Goal: Navigation & Orientation: Find specific page/section

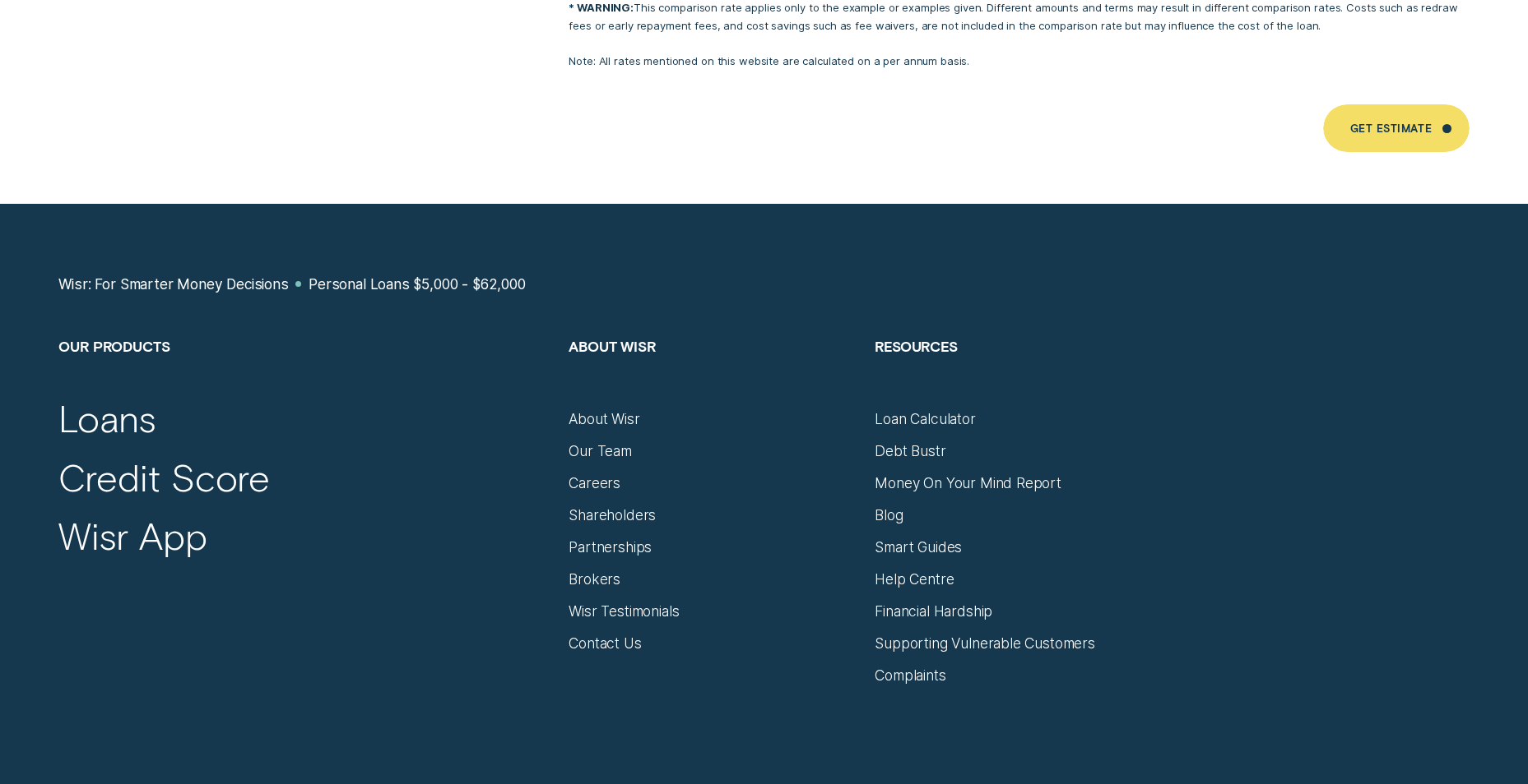
scroll to position [11174, 0]
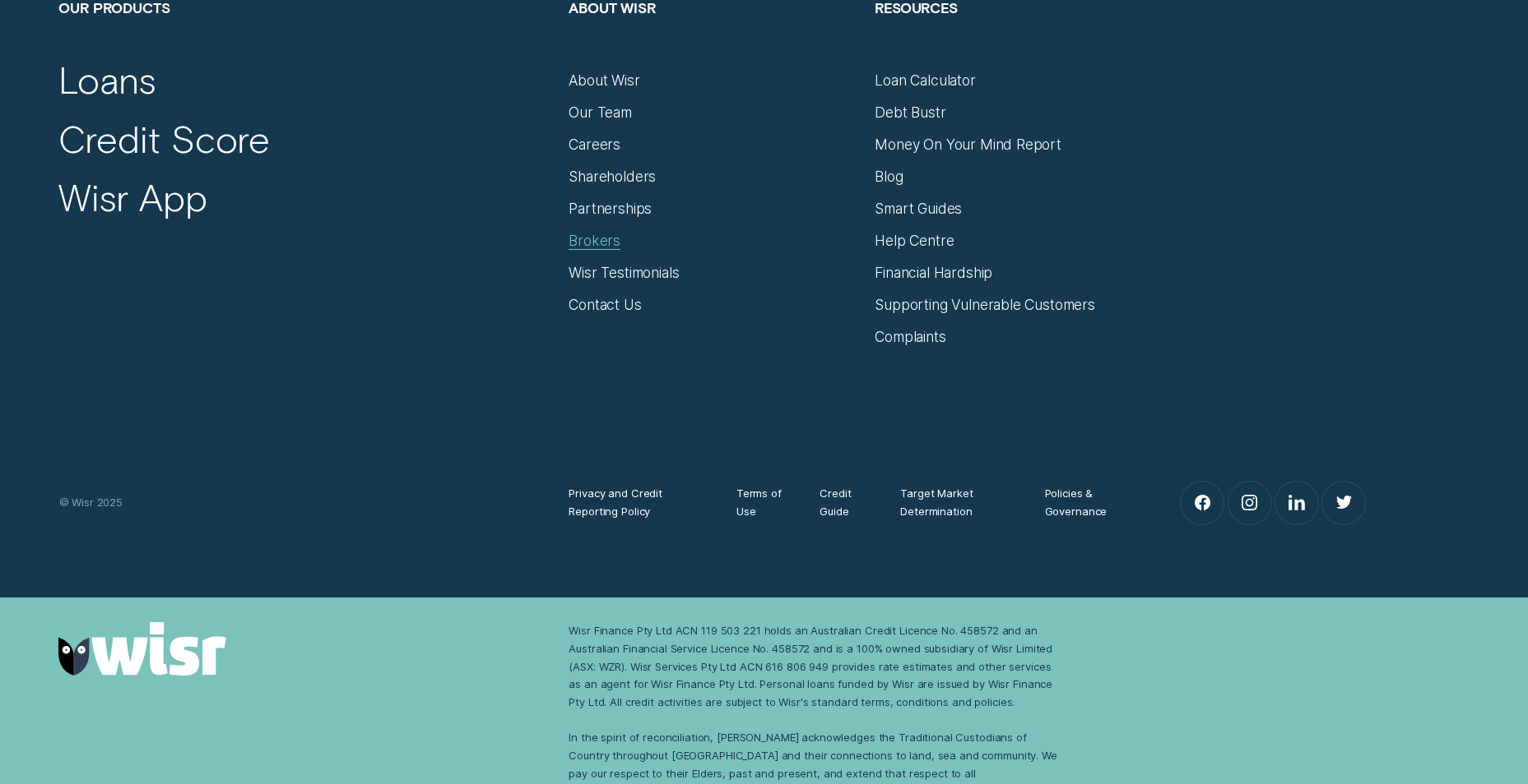
click at [597, 232] on div "Brokers" at bounding box center [594, 240] width 52 height 18
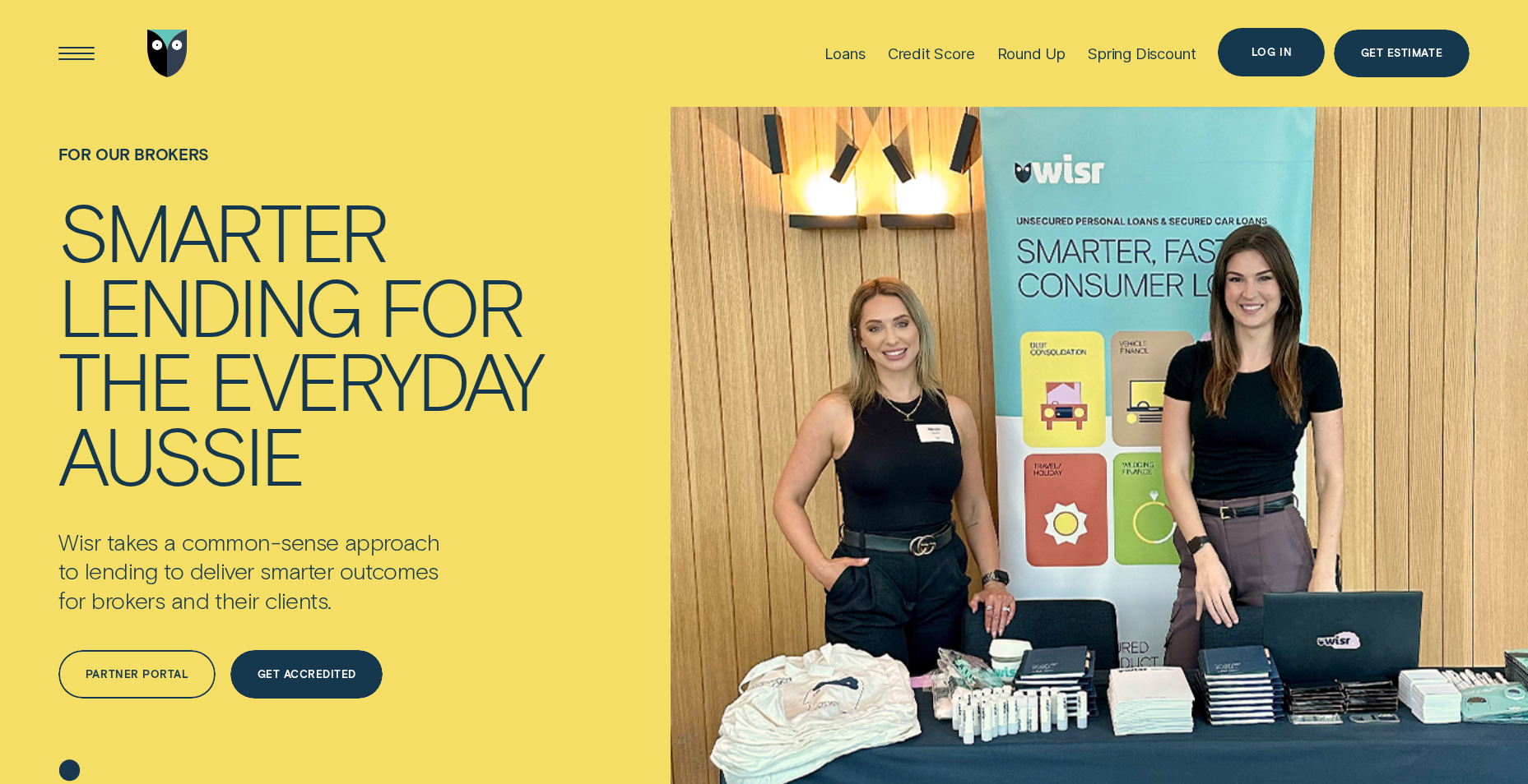
click at [1269, 54] on div "Log in" at bounding box center [1271, 52] width 40 height 9
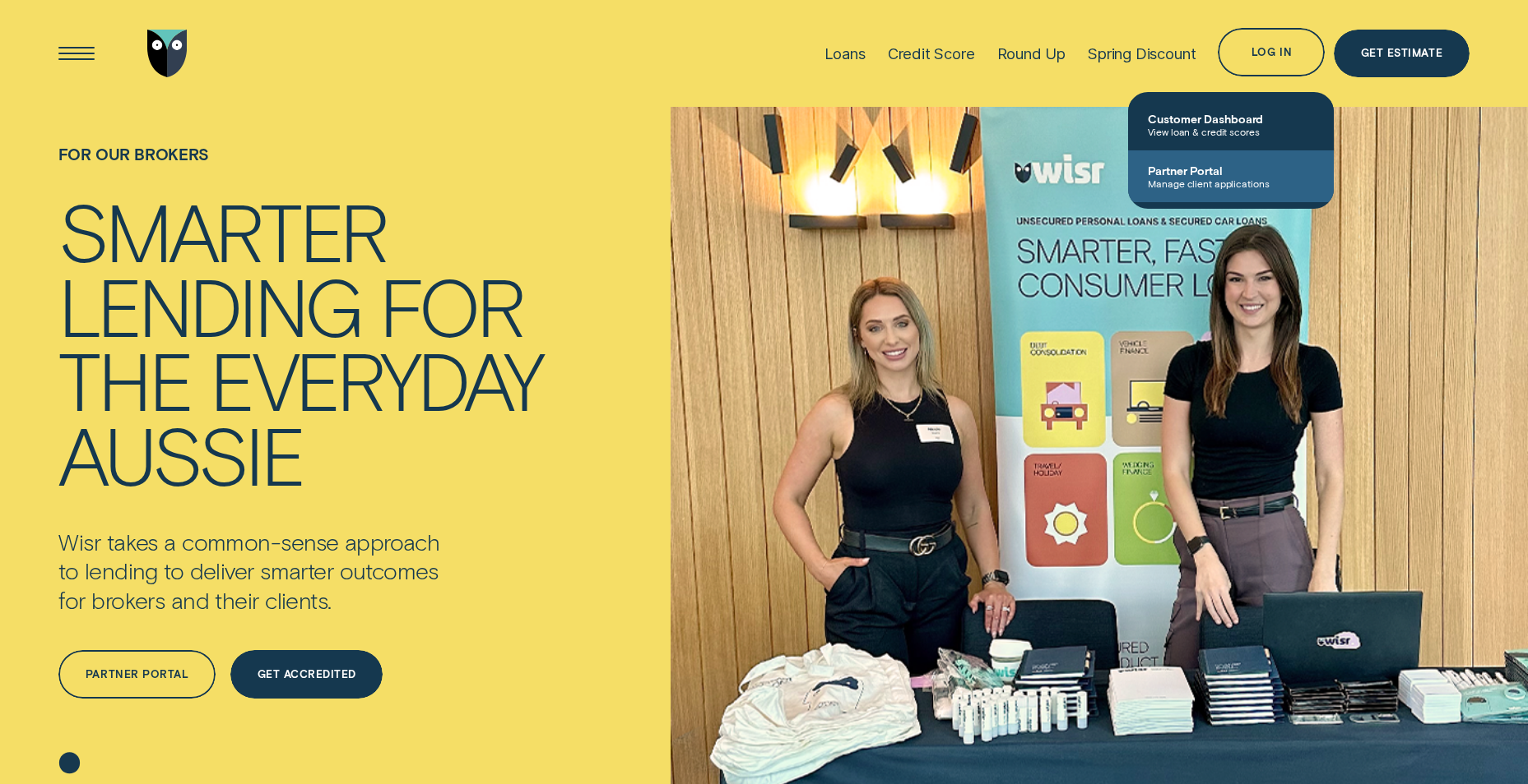
click at [1194, 179] on span "Manage client applications" at bounding box center [1230, 183] width 166 height 11
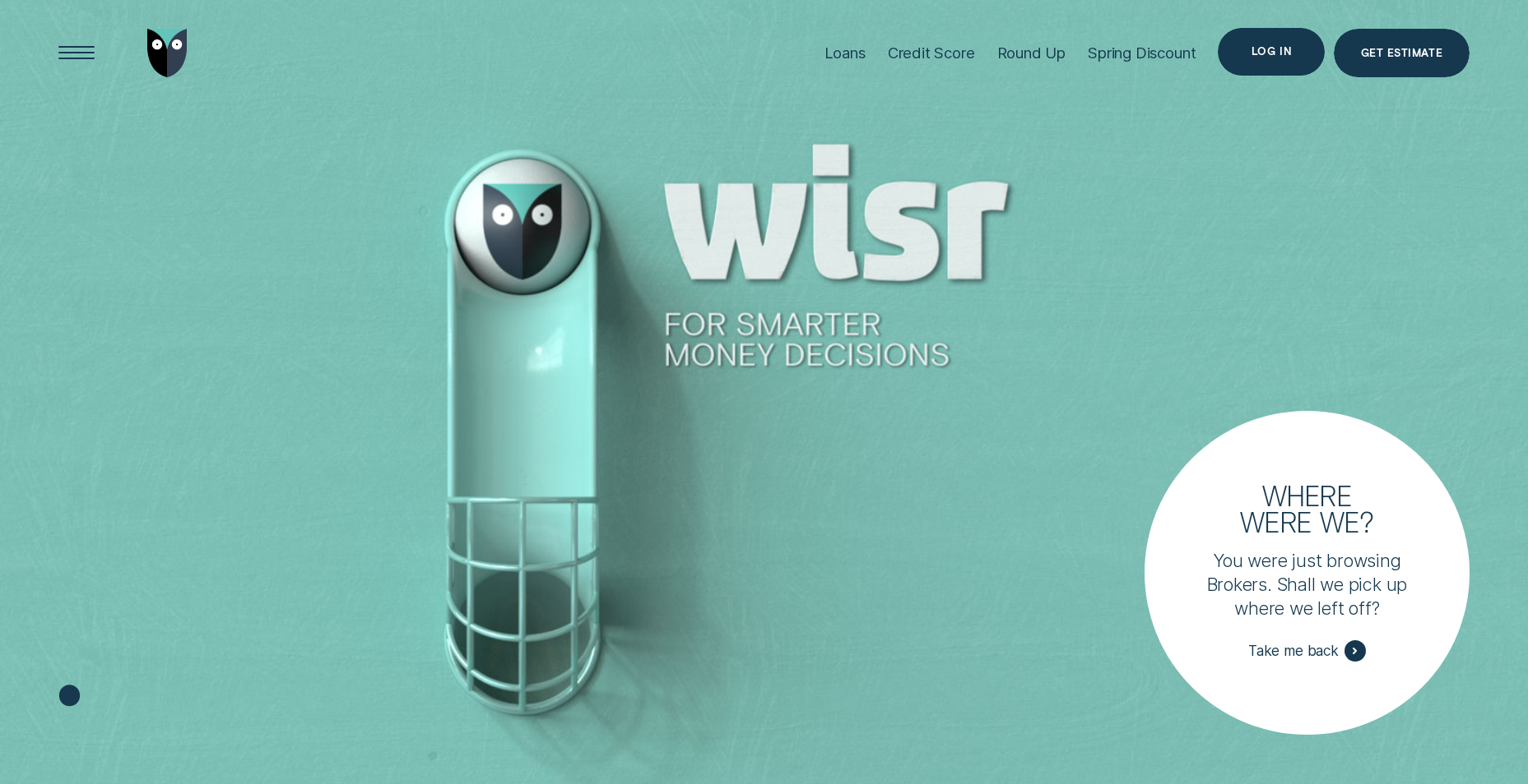
click at [1268, 40] on div "Log in" at bounding box center [1271, 51] width 107 height 48
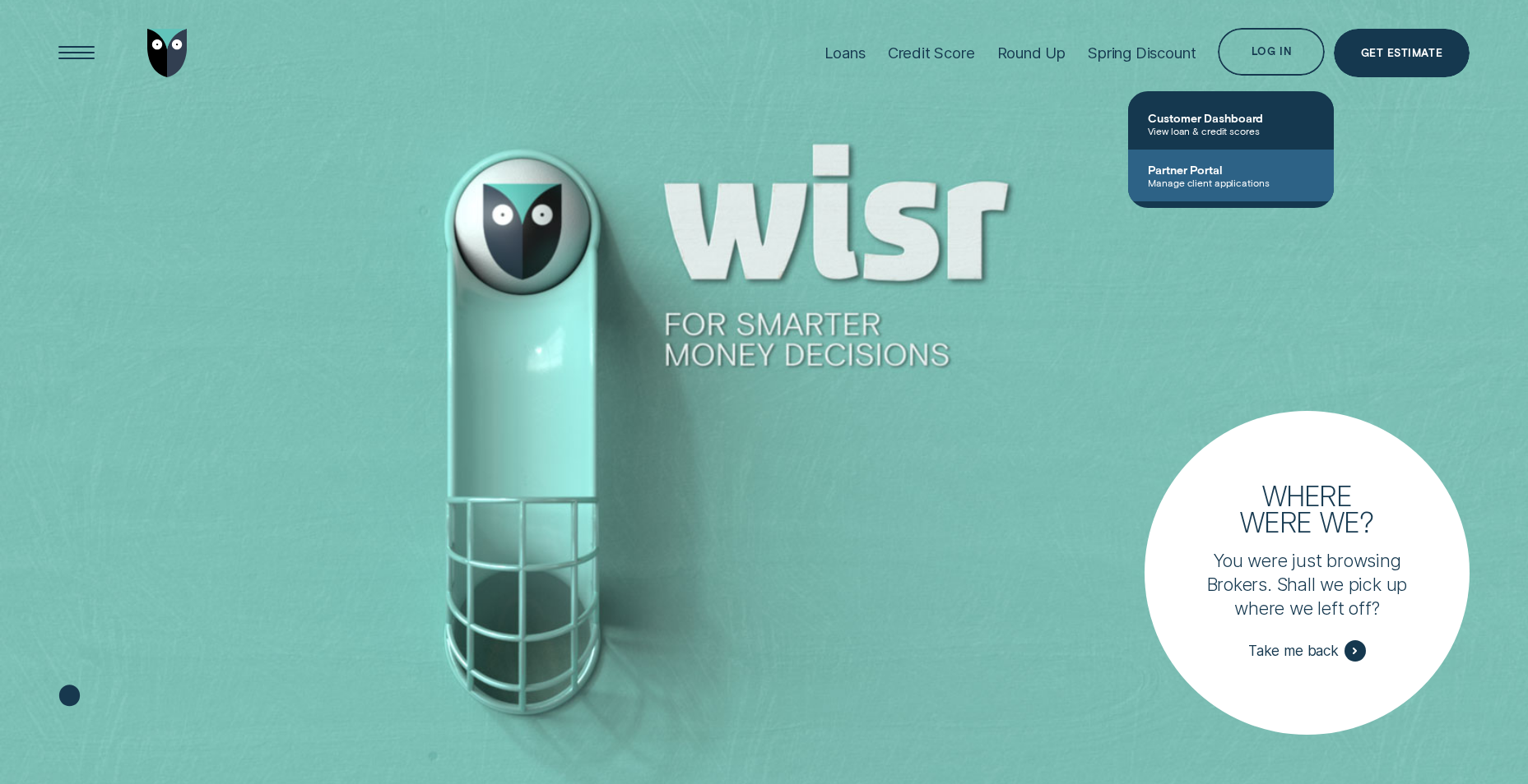
click at [1214, 172] on span "Partner Portal" at bounding box center [1230, 170] width 166 height 14
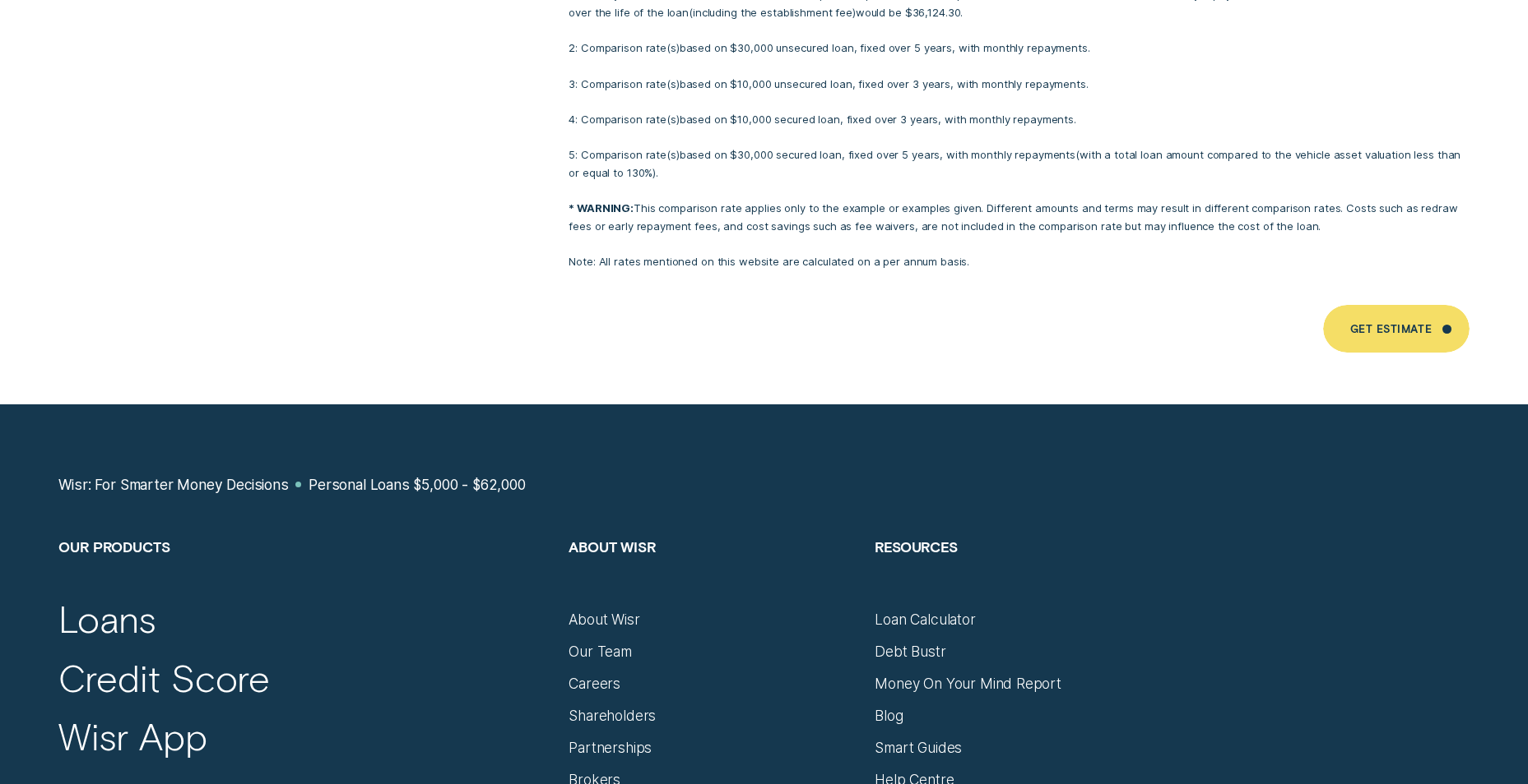
scroll to position [10771, 0]
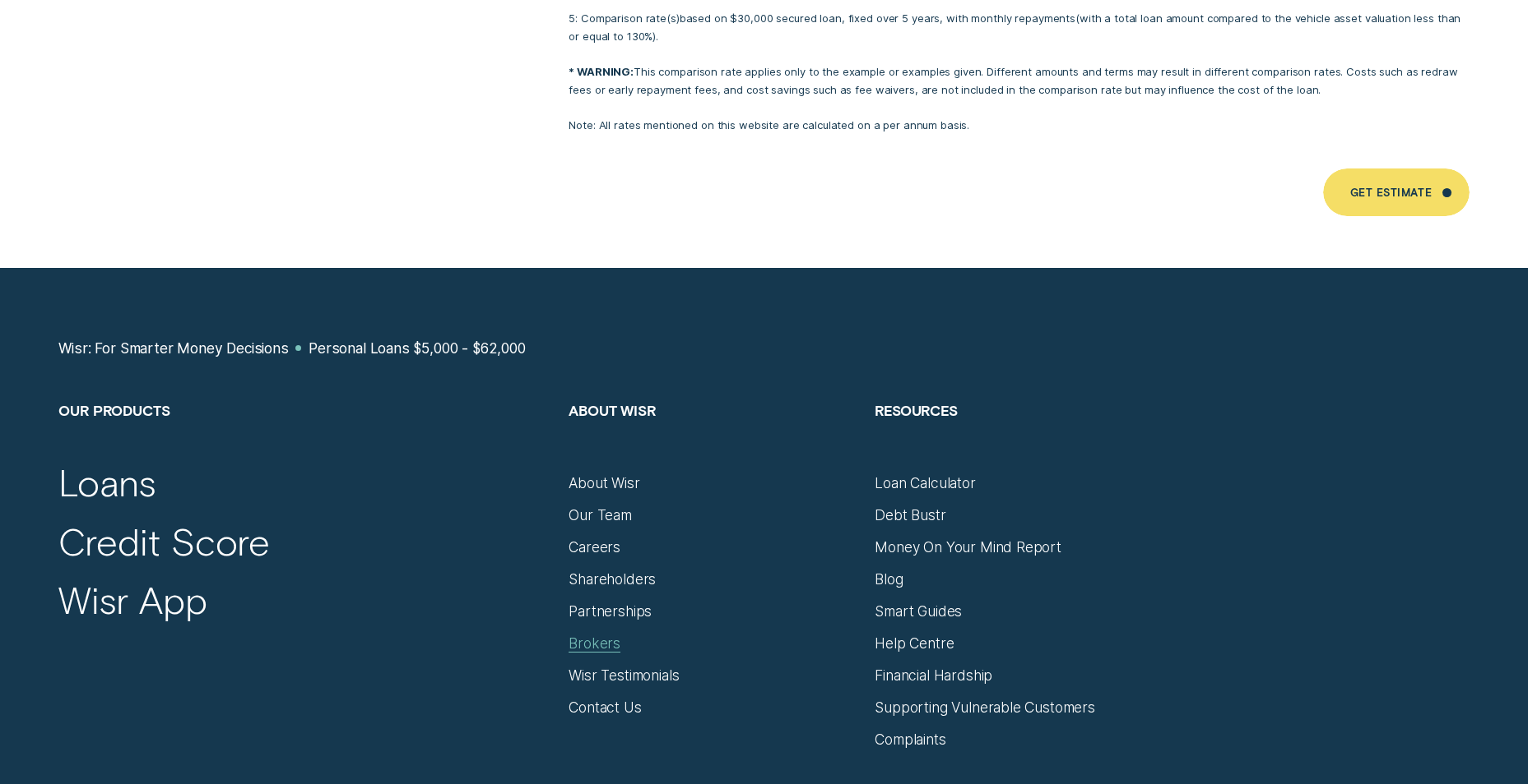
click at [594, 635] on div "Brokers" at bounding box center [594, 643] width 52 height 18
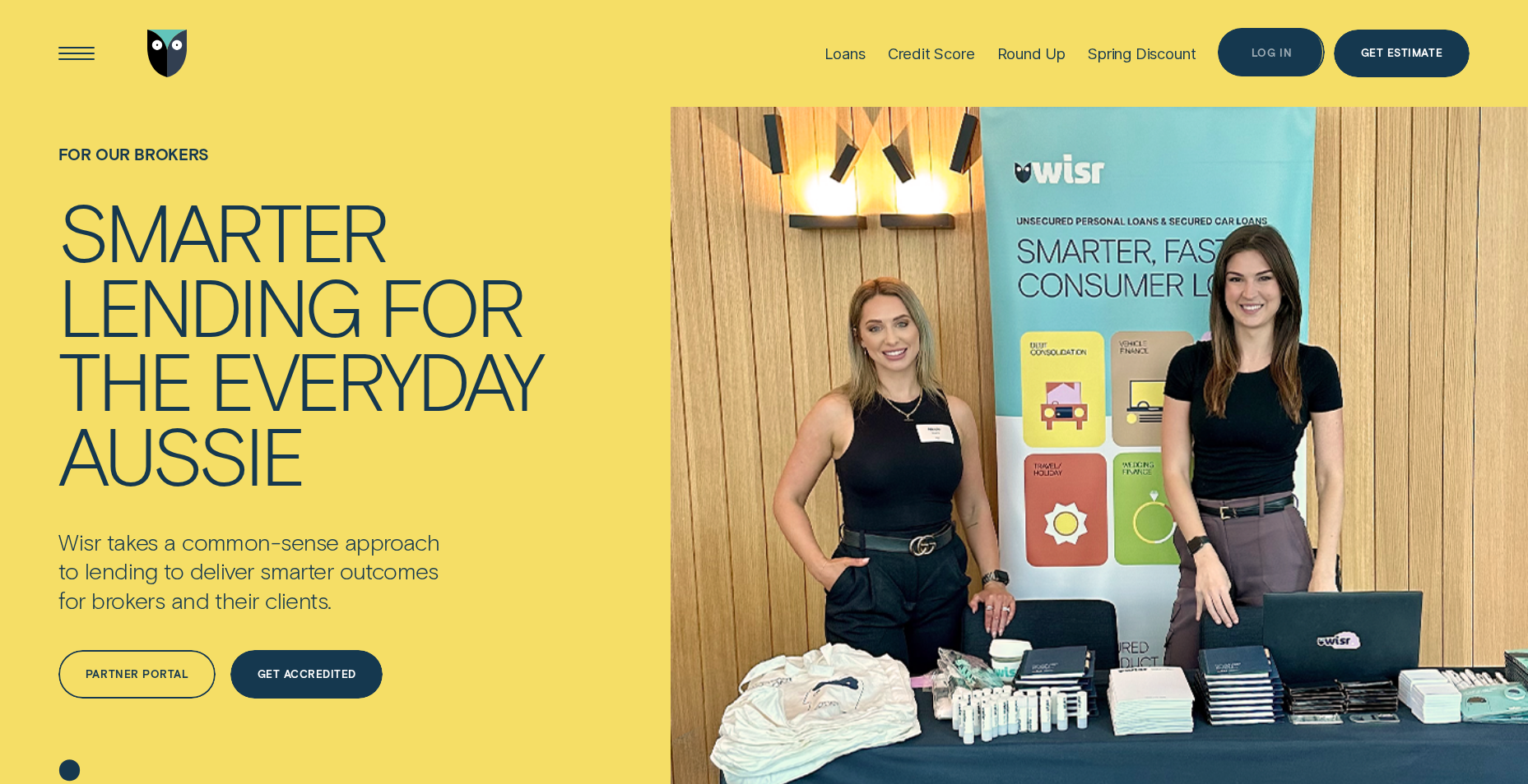
click at [1263, 49] on div "Log in" at bounding box center [1271, 53] width 40 height 9
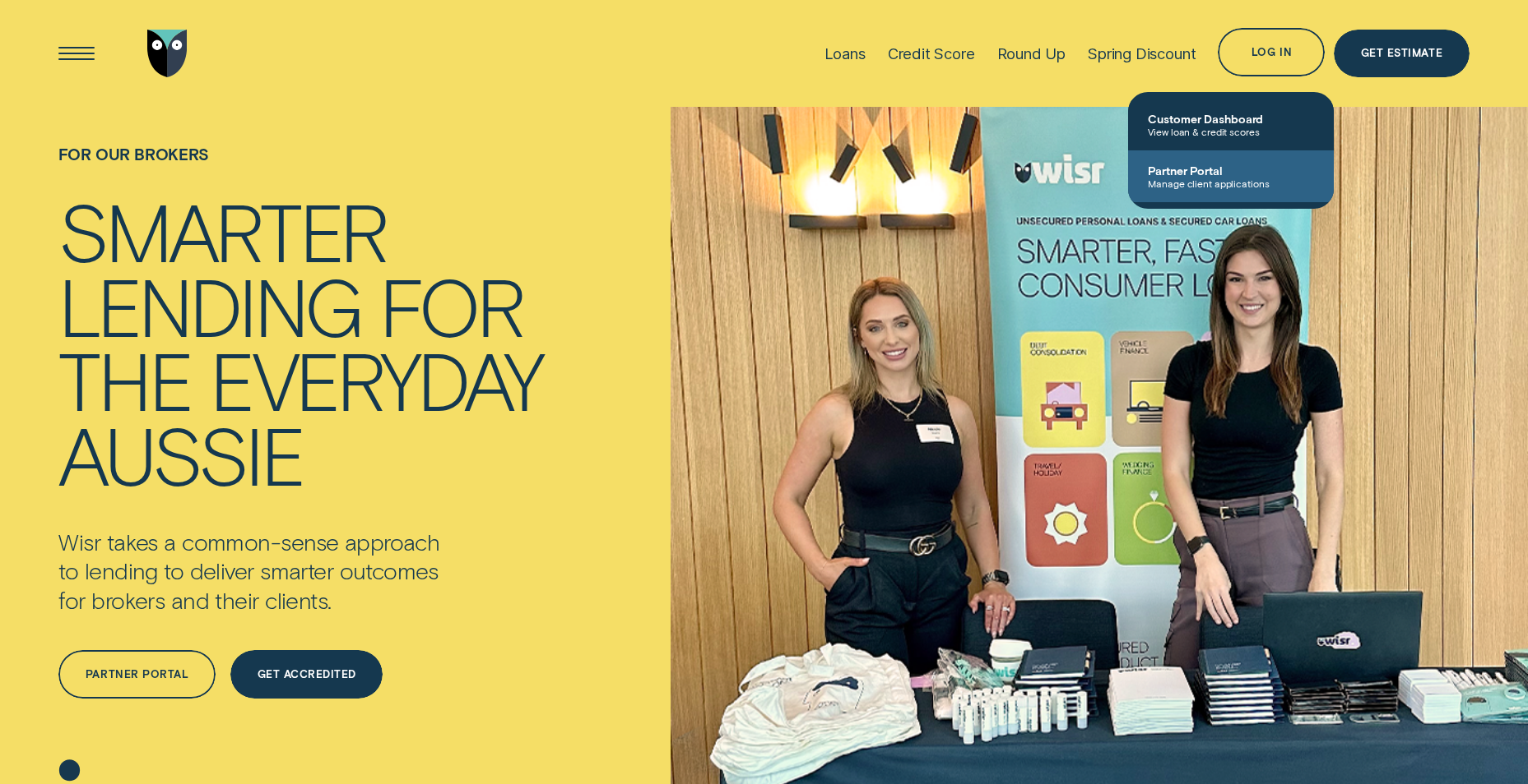
click at [1181, 160] on link "Partner Portal Manage client applications" at bounding box center [1230, 176] width 206 height 52
